Goal: Navigation & Orientation: Find specific page/section

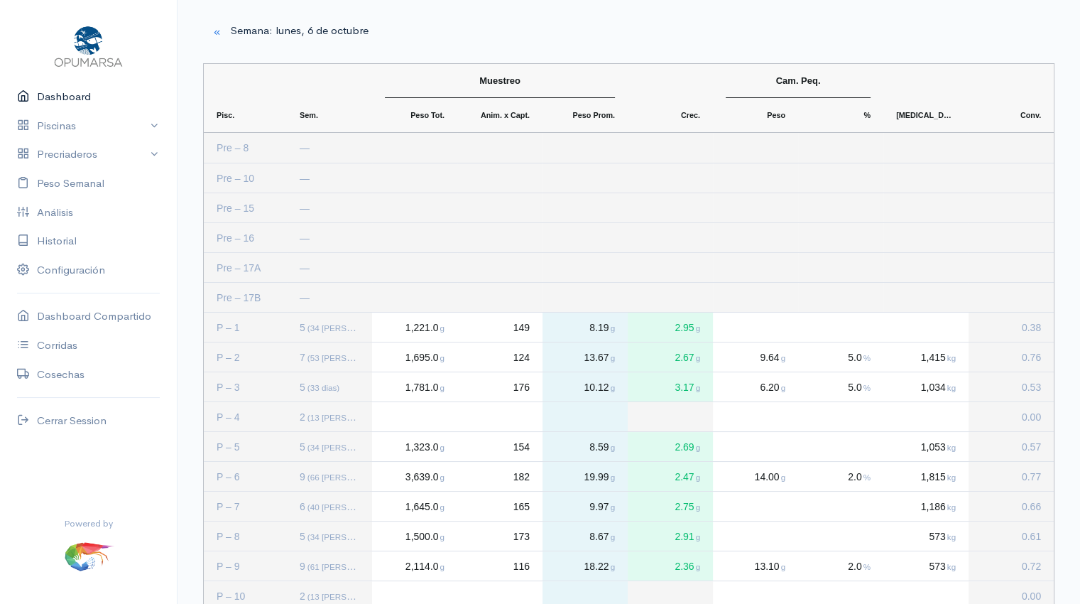
click at [70, 101] on link "Dashboard" at bounding box center [88, 96] width 177 height 29
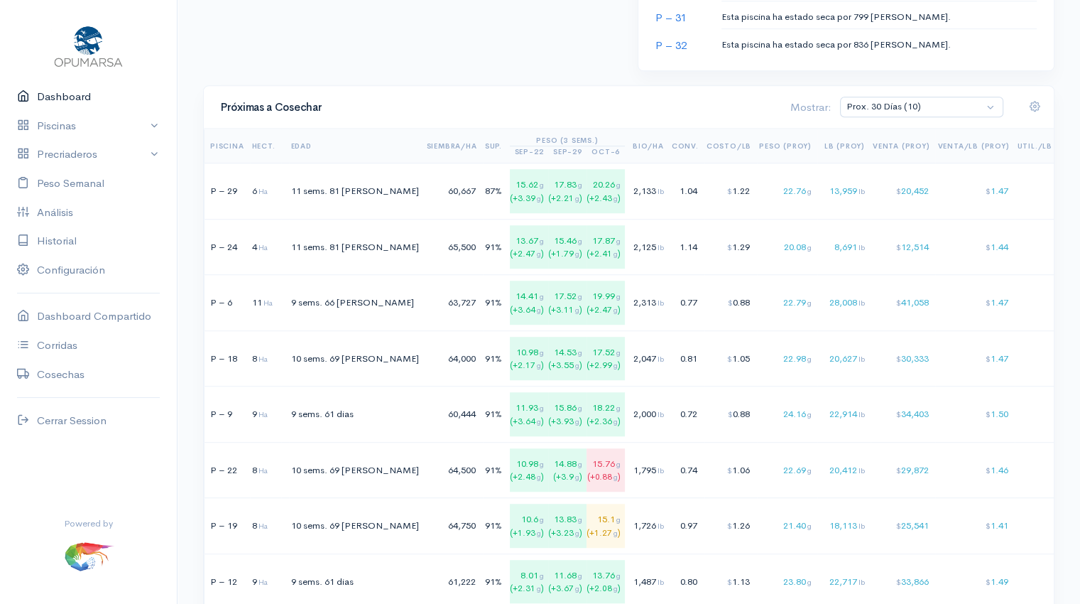
scroll to position [938, 0]
click at [92, 185] on link "Peso Semanal" at bounding box center [88, 183] width 177 height 29
